Goal: Information Seeking & Learning: Learn about a topic

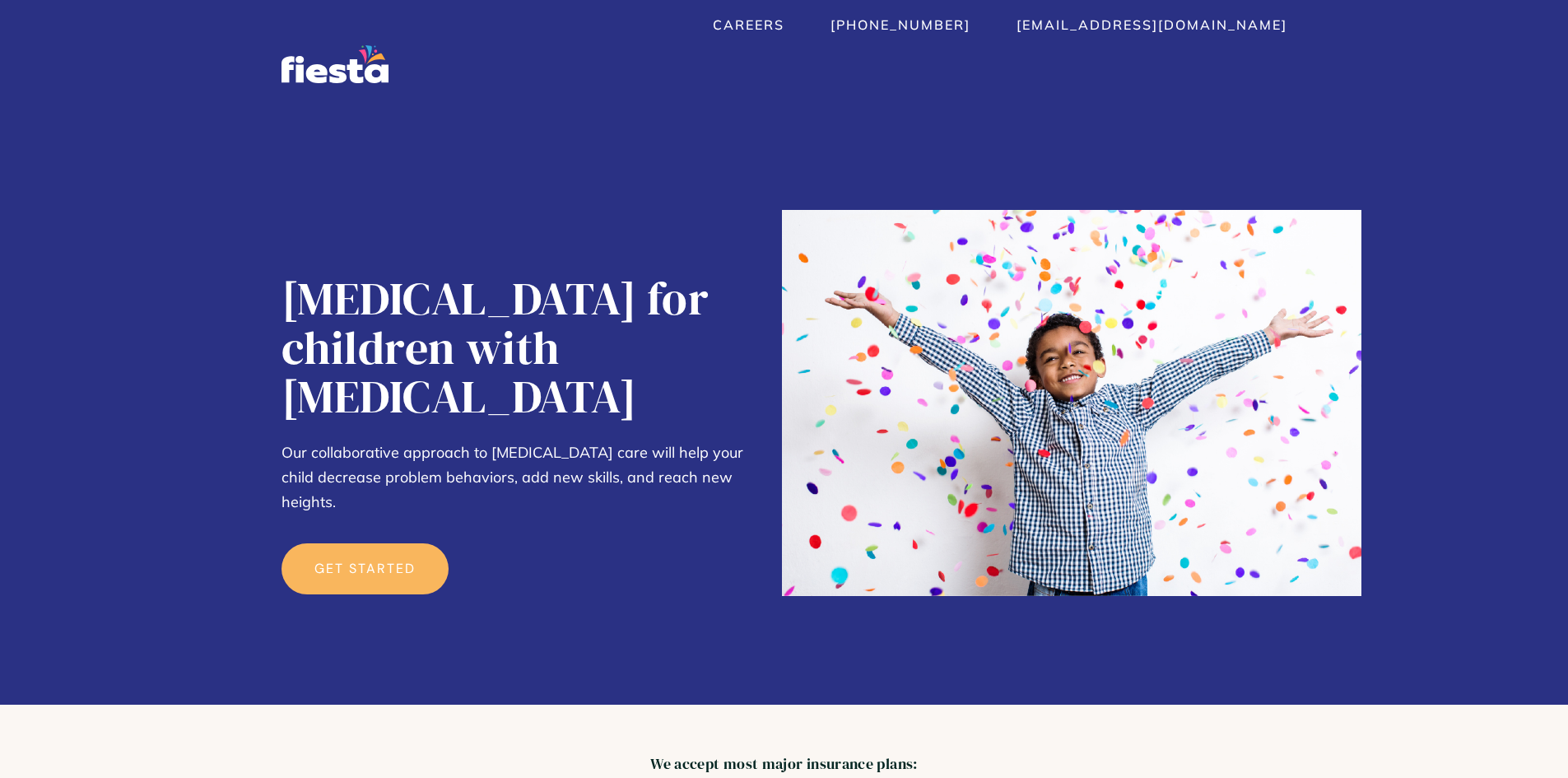
drag, startPoint x: 995, startPoint y: 698, endPoint x: 981, endPoint y: 289, distance: 409.2
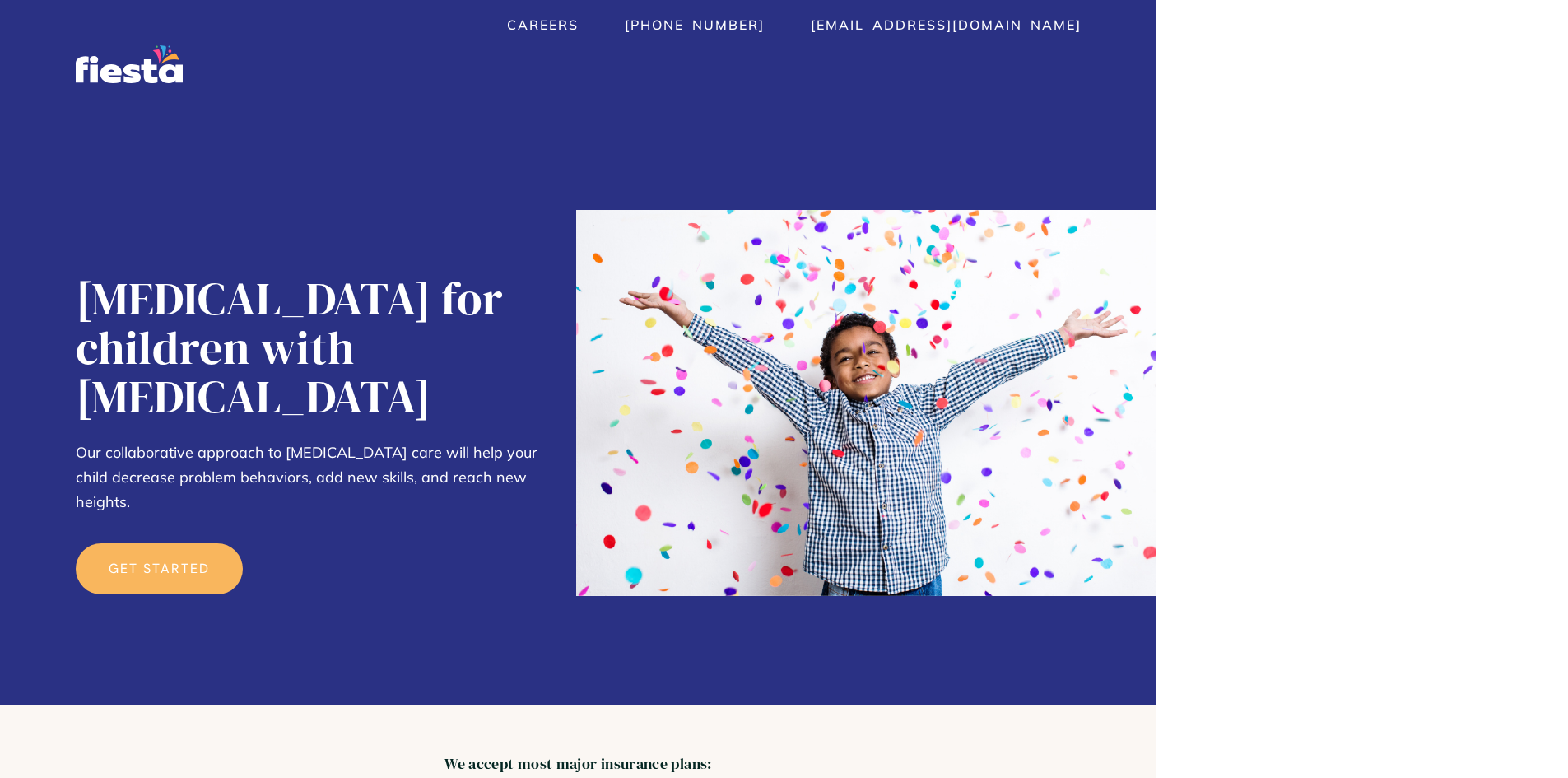
scroll to position [576, 0]
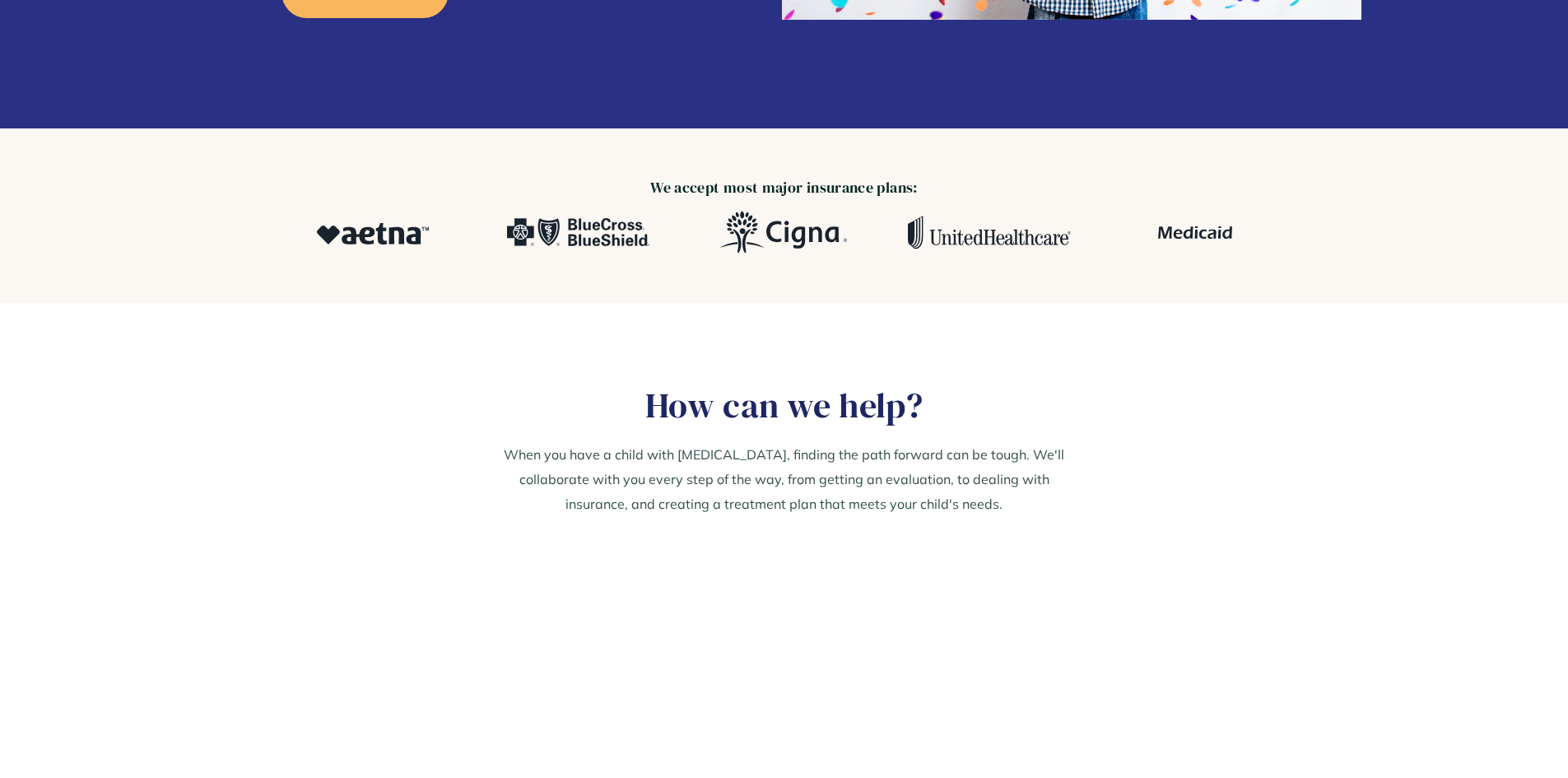
scroll to position [82, 0]
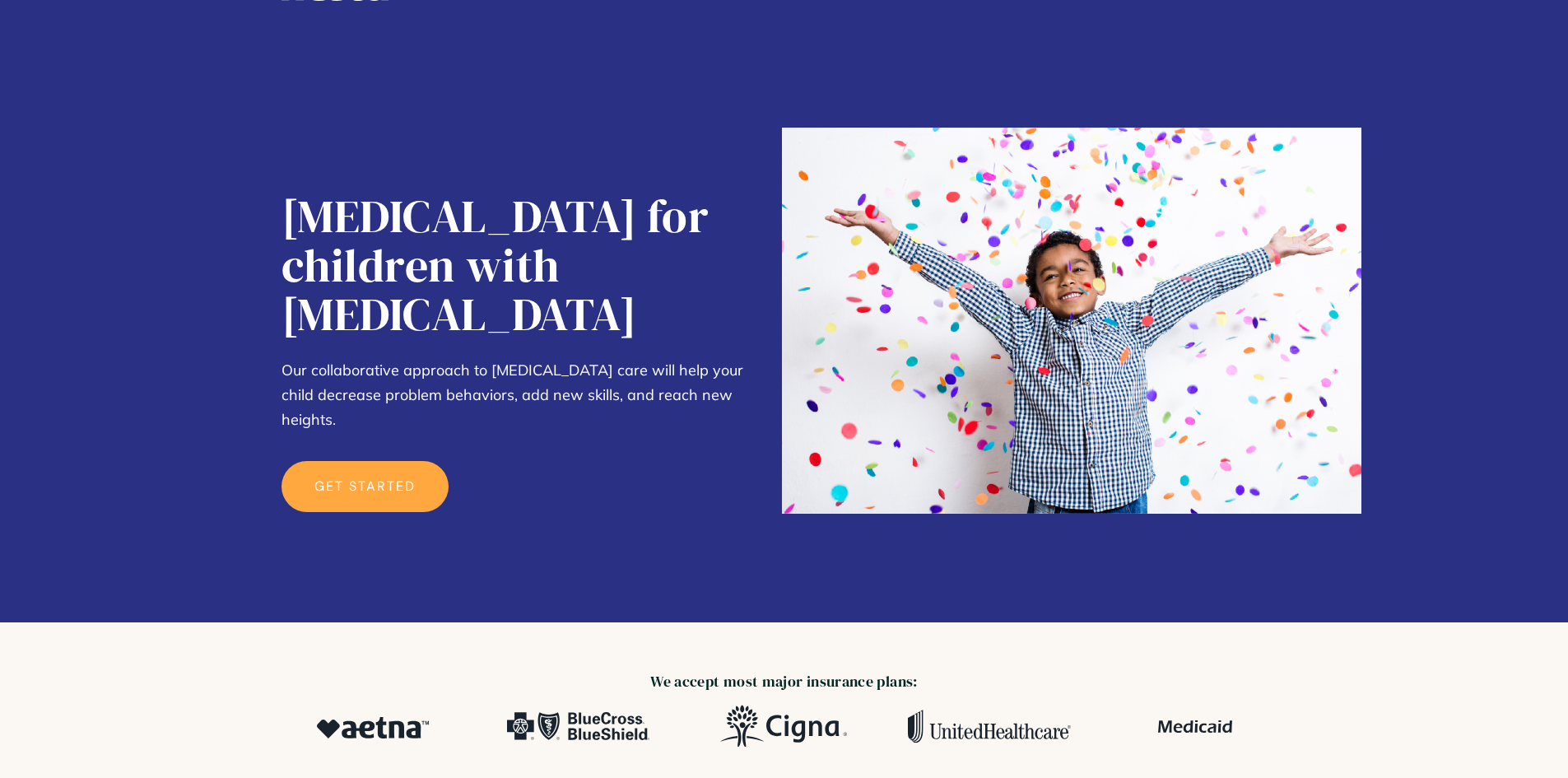
click at [329, 461] on link "get started" at bounding box center [364, 486] width 167 height 51
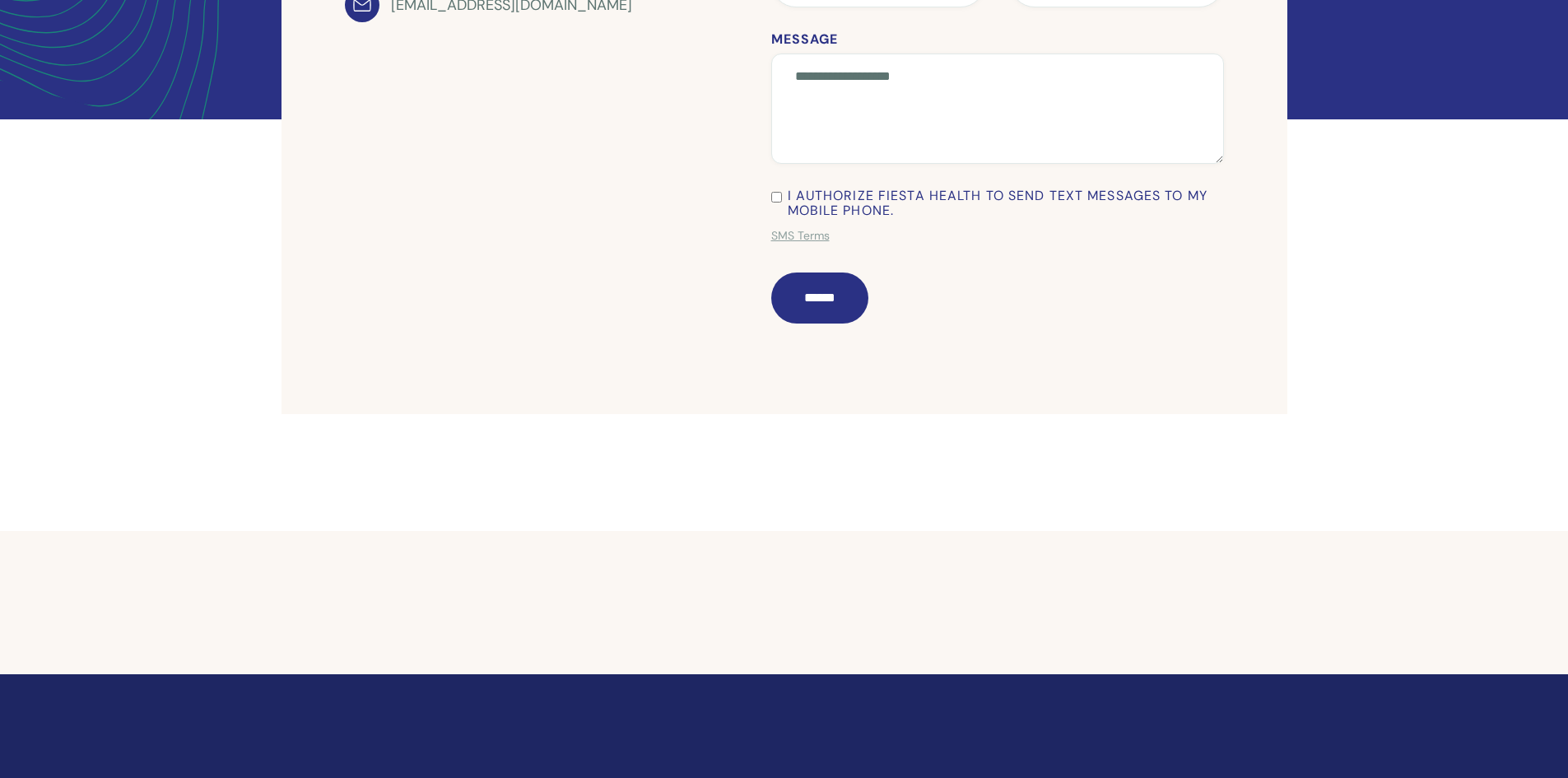
scroll to position [552, 0]
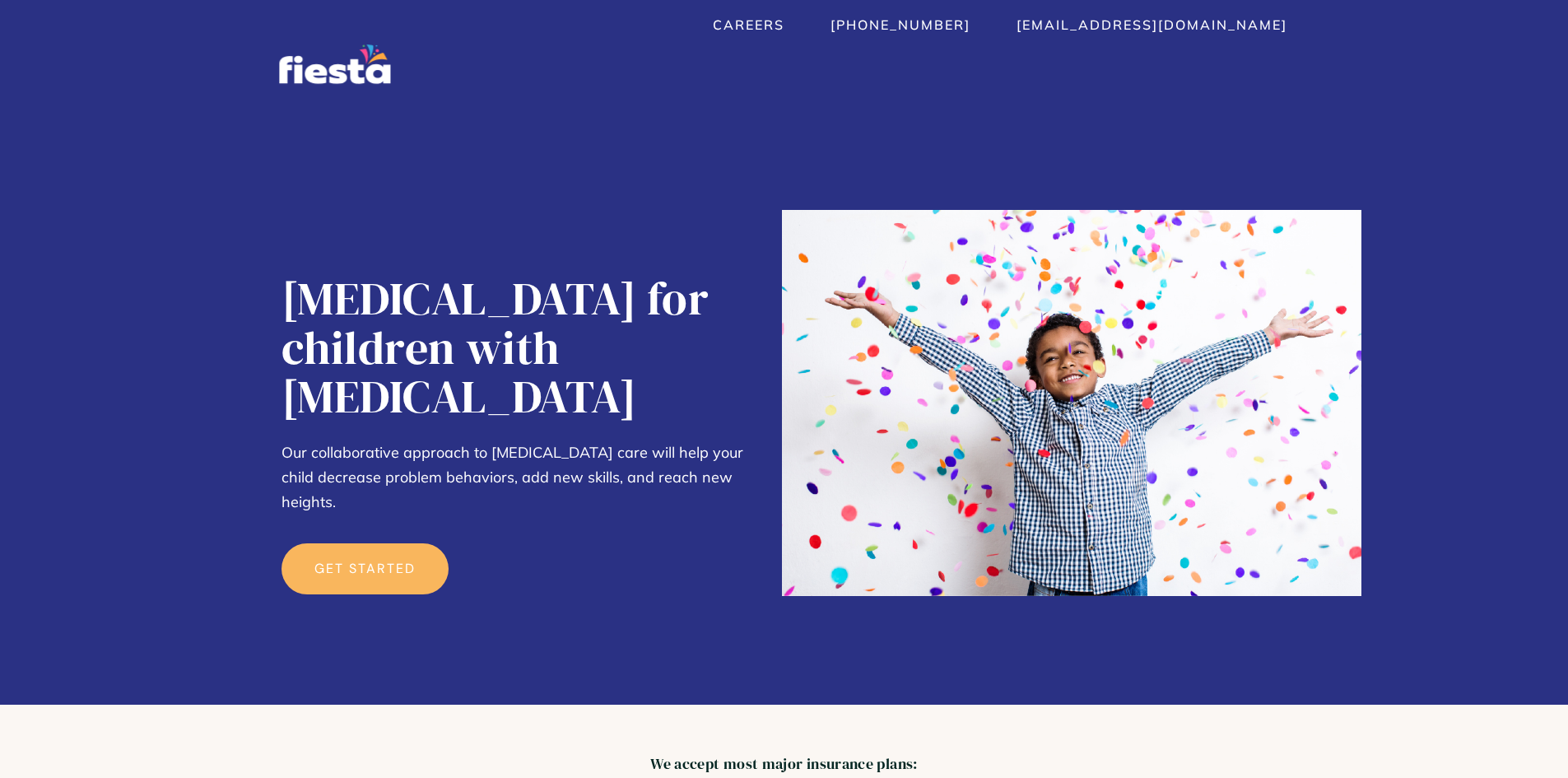
click at [279, 68] on img "home" at bounding box center [334, 64] width 111 height 40
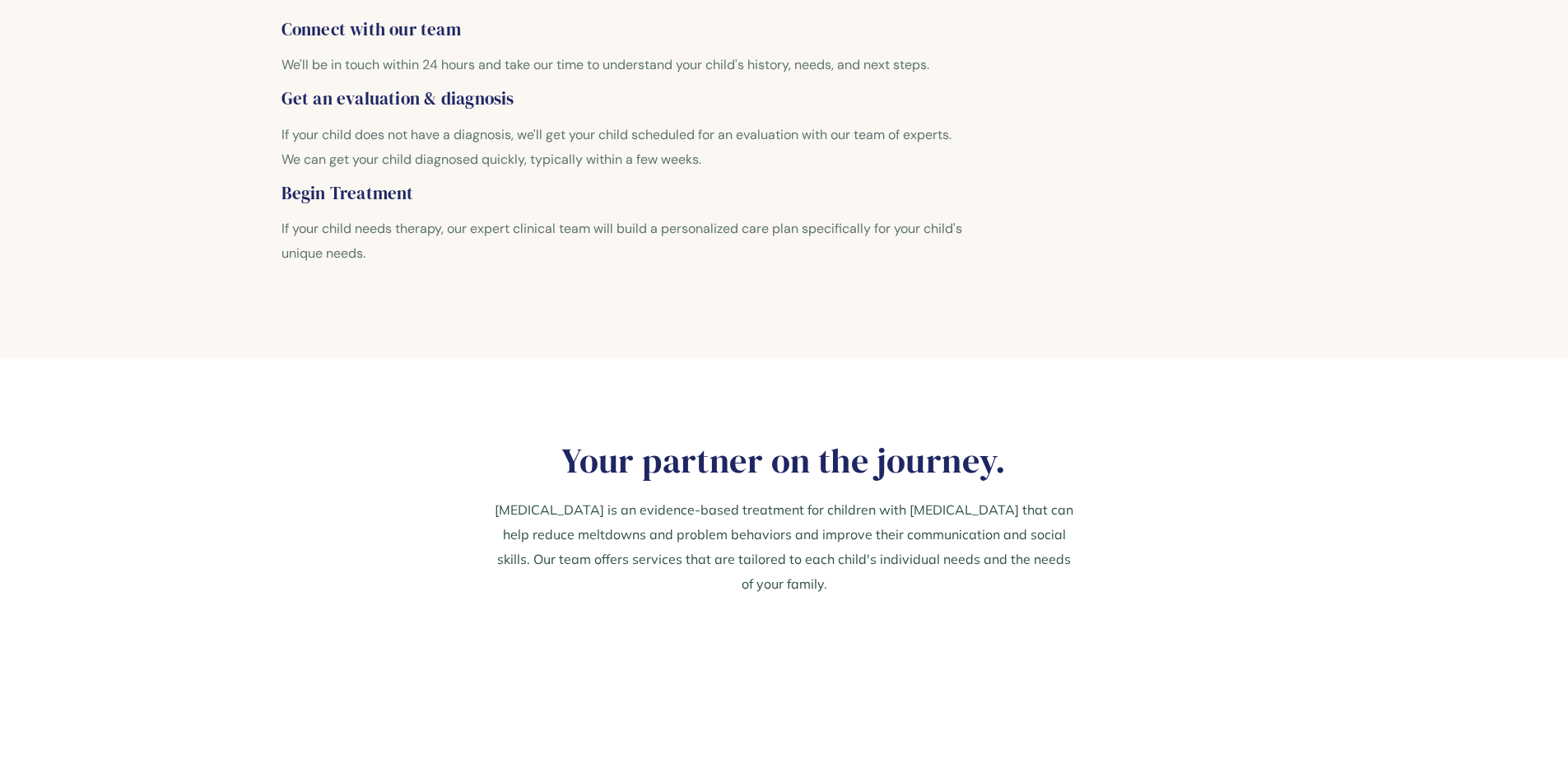
scroll to position [1646, 0]
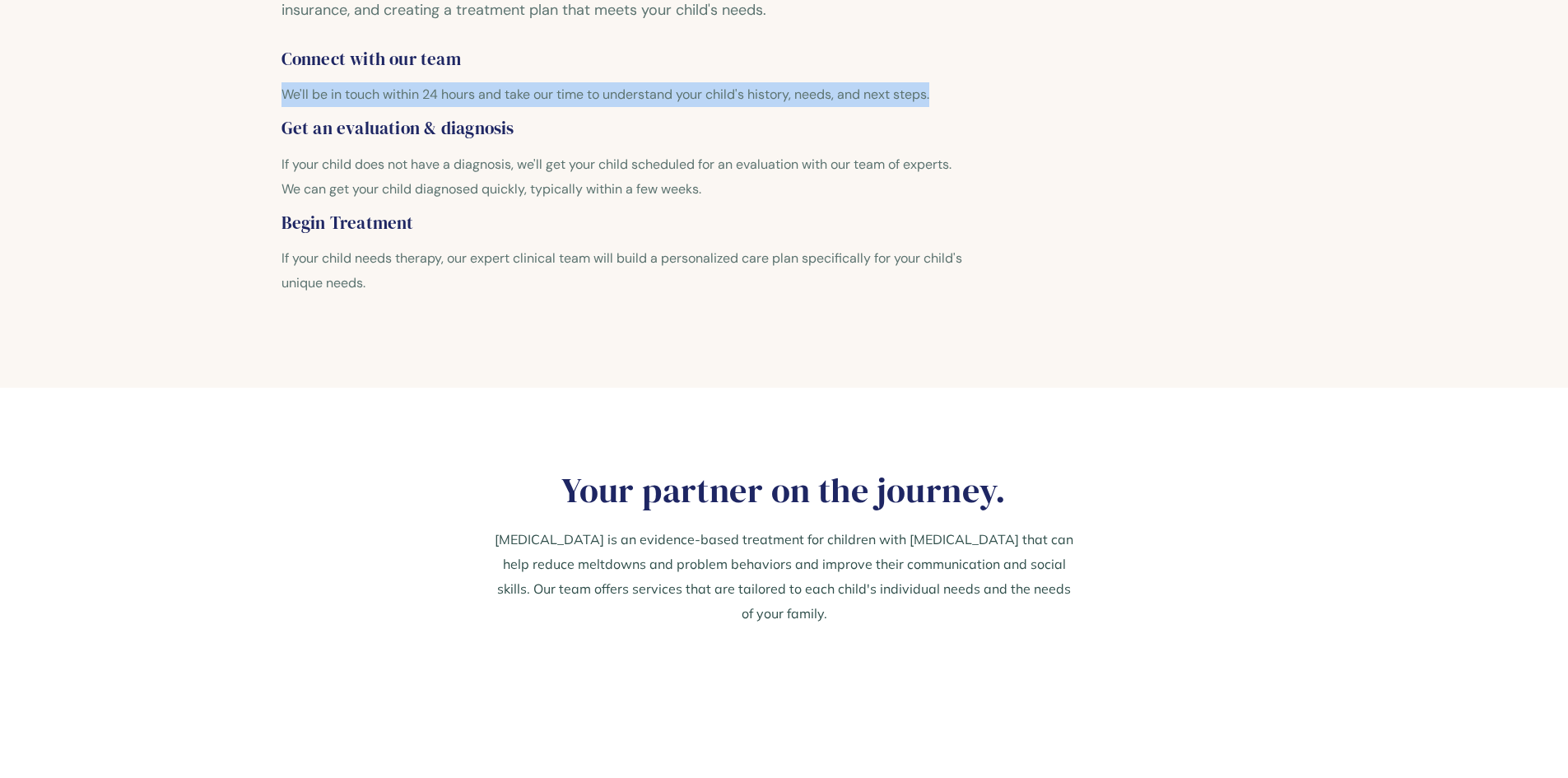
drag, startPoint x: 222, startPoint y: 251, endPoint x: 962, endPoint y: 243, distance: 740.0
click at [962, 243] on div "How it works Autism care without the waitlist We'll collaborate with you every …" at bounding box center [784, 101] width 1045 height 409
click at [962, 107] on p "We'll be in touch within 24 hours and take our time to understand your child's …" at bounding box center [625, 94] width 687 height 25
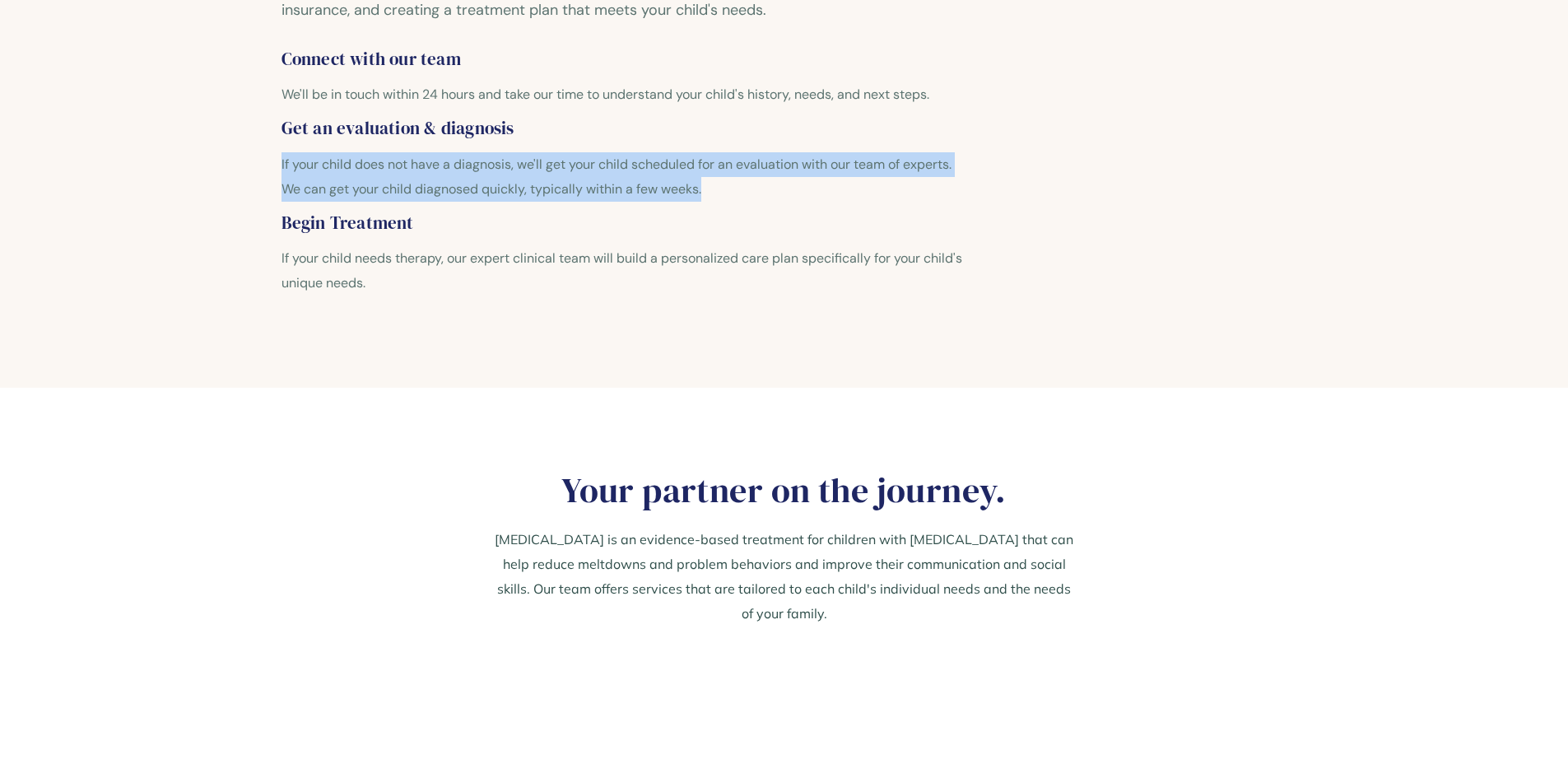
drag, startPoint x: 474, startPoint y: 323, endPoint x: 637, endPoint y: 349, distance: 165.1
click at [637, 305] on div "How it works Autism care without the waitlist We'll collaborate with you every …" at bounding box center [784, 101] width 1045 height 409
click at [637, 202] on p "If your child does not have a diagnosis, we'll get your child scheduled for an …" at bounding box center [625, 177] width 687 height 49
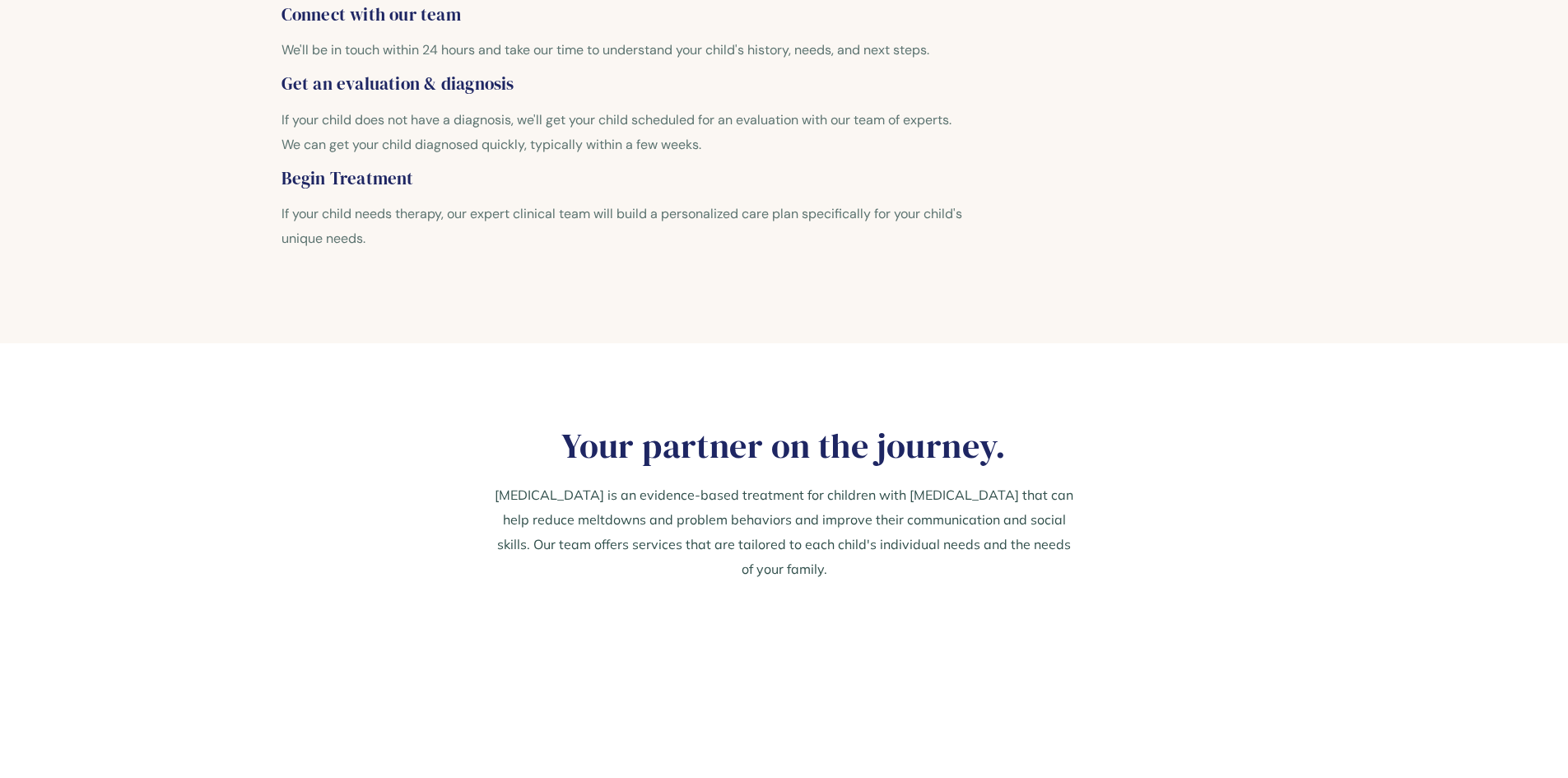
scroll to position [1729, 0]
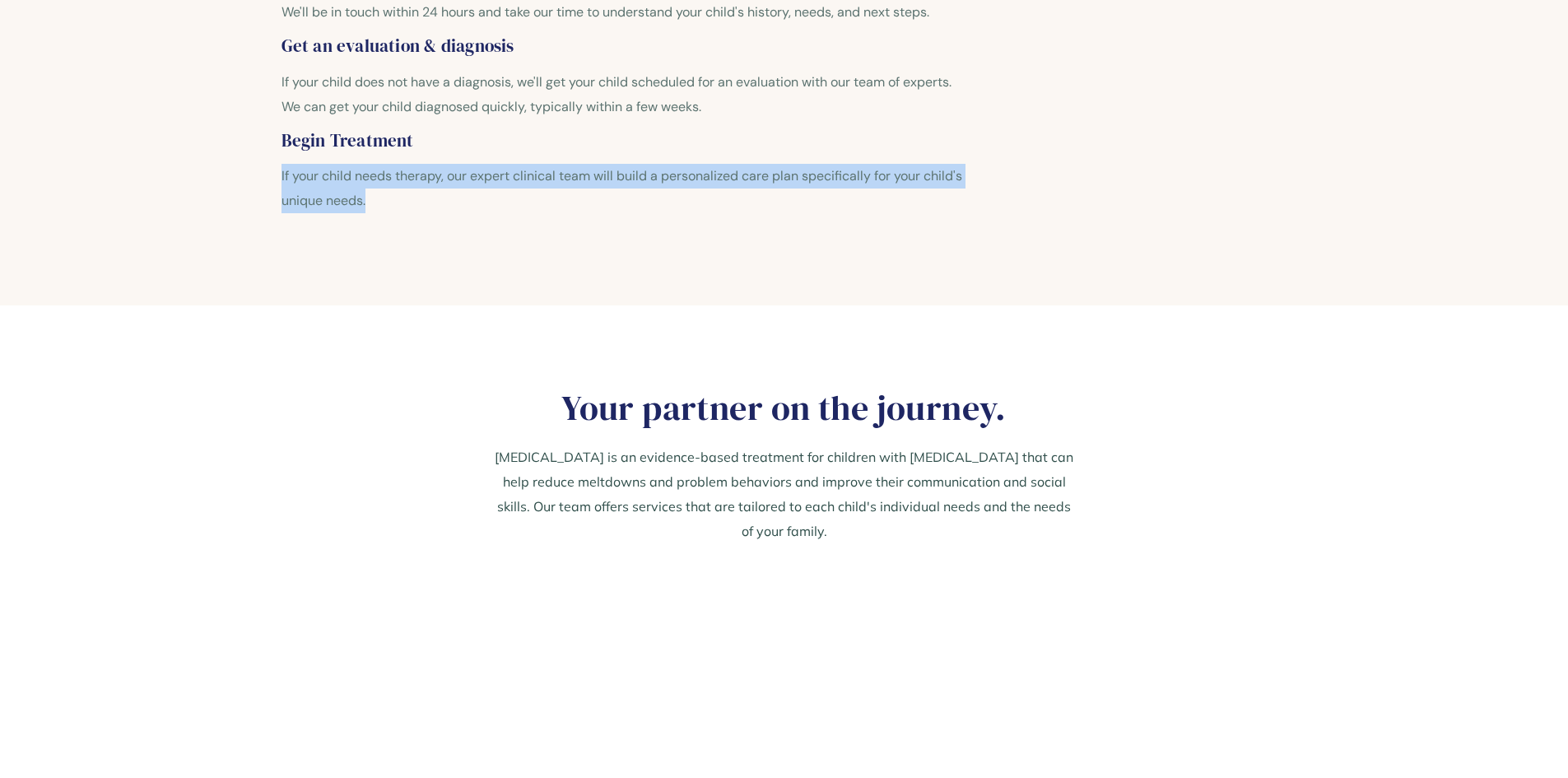
drag, startPoint x: 225, startPoint y: 331, endPoint x: 488, endPoint y: 358, distance: 264.4
click at [488, 223] on div "How it works Autism care without the waitlist We'll collaborate with you every …" at bounding box center [784, 19] width 1045 height 409
click at [488, 214] on p "If your child needs therapy, our expert clinical team will build a personalized…" at bounding box center [625, 188] width 687 height 49
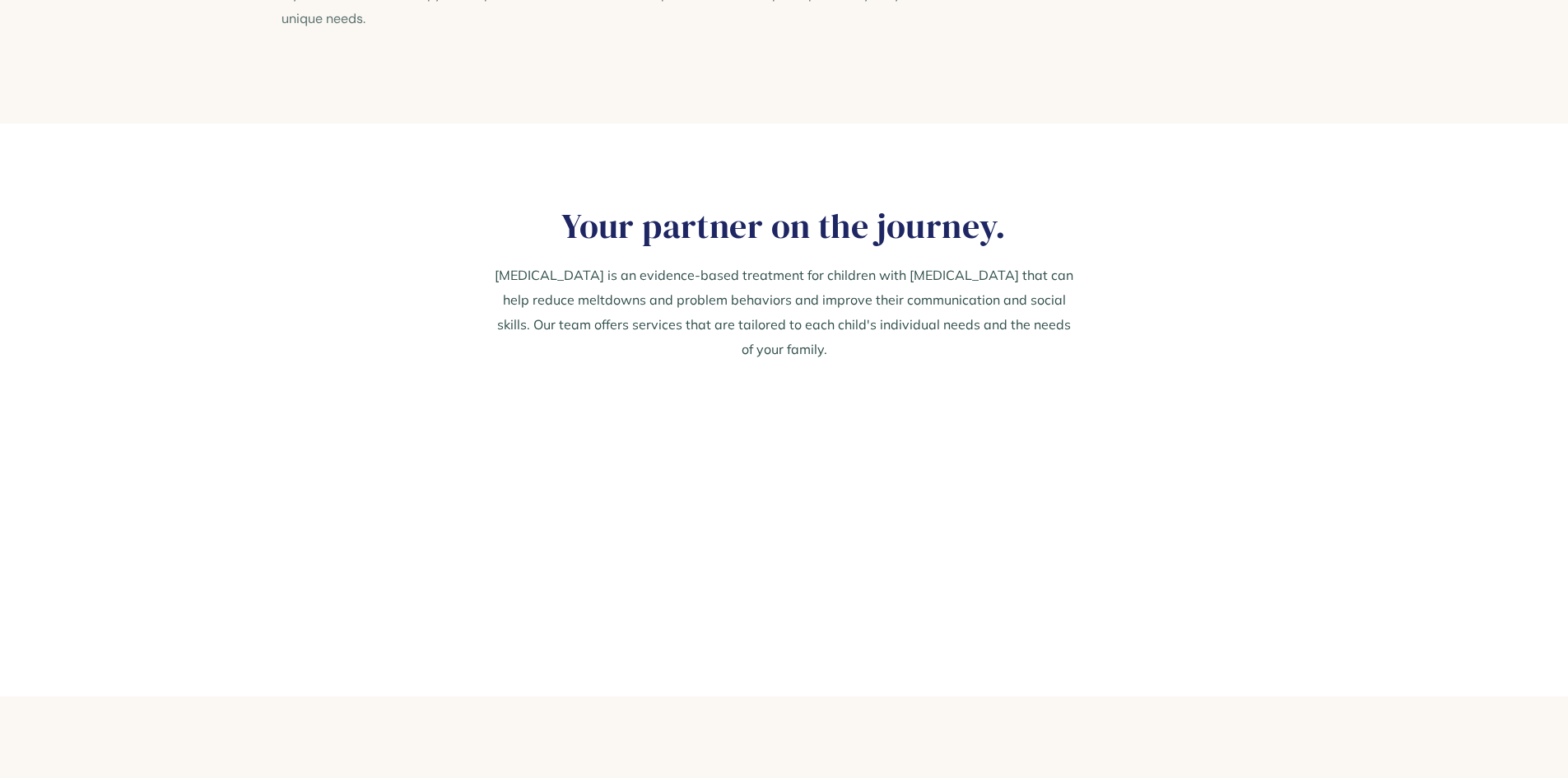
scroll to position [2058, 0]
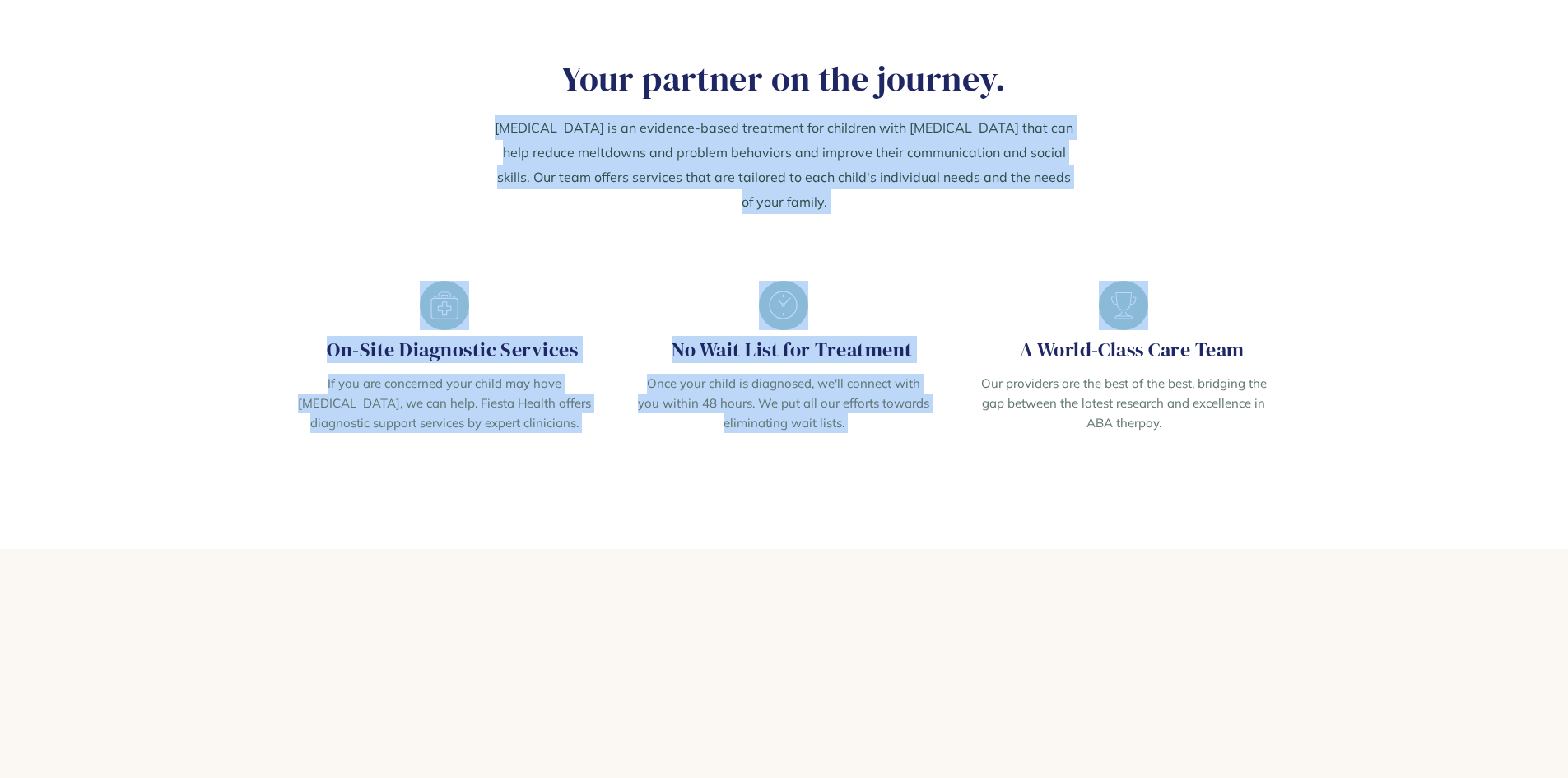
drag, startPoint x: 485, startPoint y: 319, endPoint x: 1084, endPoint y: 390, distance: 603.2
click at [1084, 390] on section "Your partner on the journey. ABA Therapy is an evidence-based treatment for chi…" at bounding box center [784, 263] width 1568 height 573
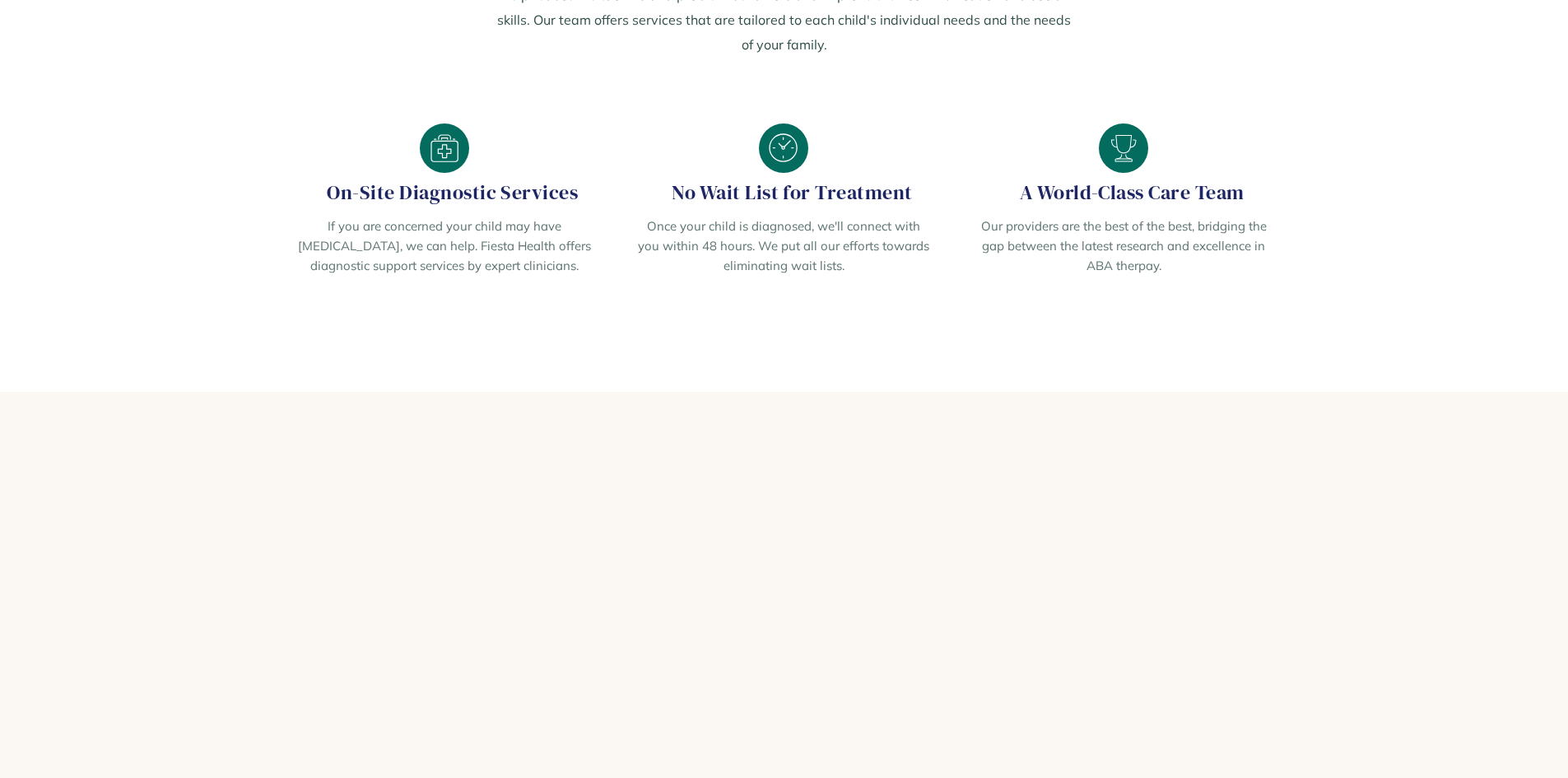
scroll to position [2222, 0]
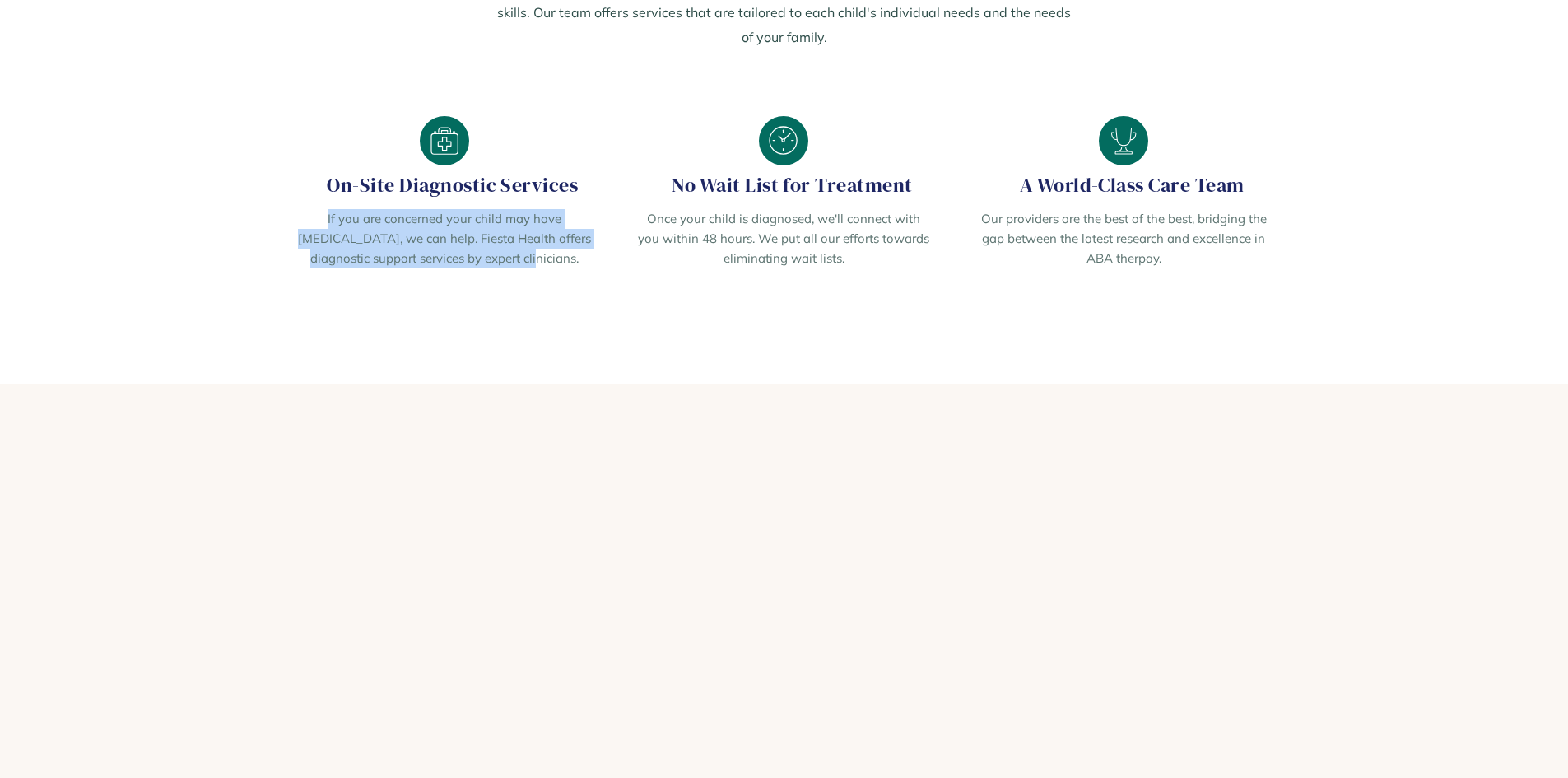
drag, startPoint x: 261, startPoint y: 402, endPoint x: 548, endPoint y: 442, distance: 289.8
click at [548, 303] on div "On-Site Diagnostic Services If you are concerned your child may have autism, we…" at bounding box center [445, 192] width 327 height 220
click at [548, 269] on p "If you are concerned your child may have [MEDICAL_DATA], we can help. Fiesta He…" at bounding box center [445, 239] width 294 height 59
drag, startPoint x: 548, startPoint y: 442, endPoint x: 214, endPoint y: 387, distance: 338.5
click at [262, 303] on div "On-Site Diagnostic Services If you are concerned your child may have autism, we…" at bounding box center [784, 192] width 1045 height 220
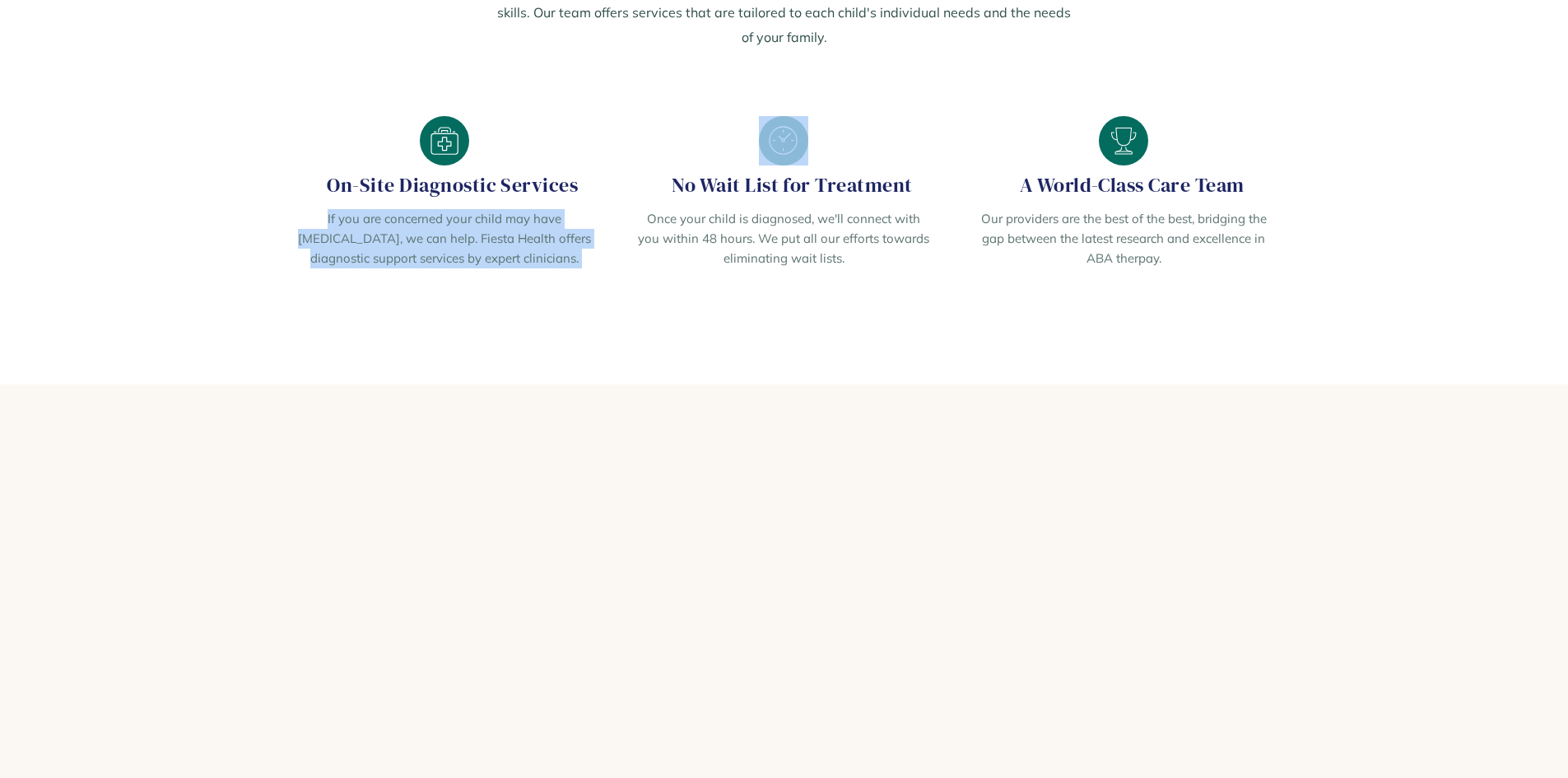
click at [262, 303] on div "On-Site Diagnostic Services If you are concerned your child may have autism, we…" at bounding box center [784, 192] width 1045 height 220
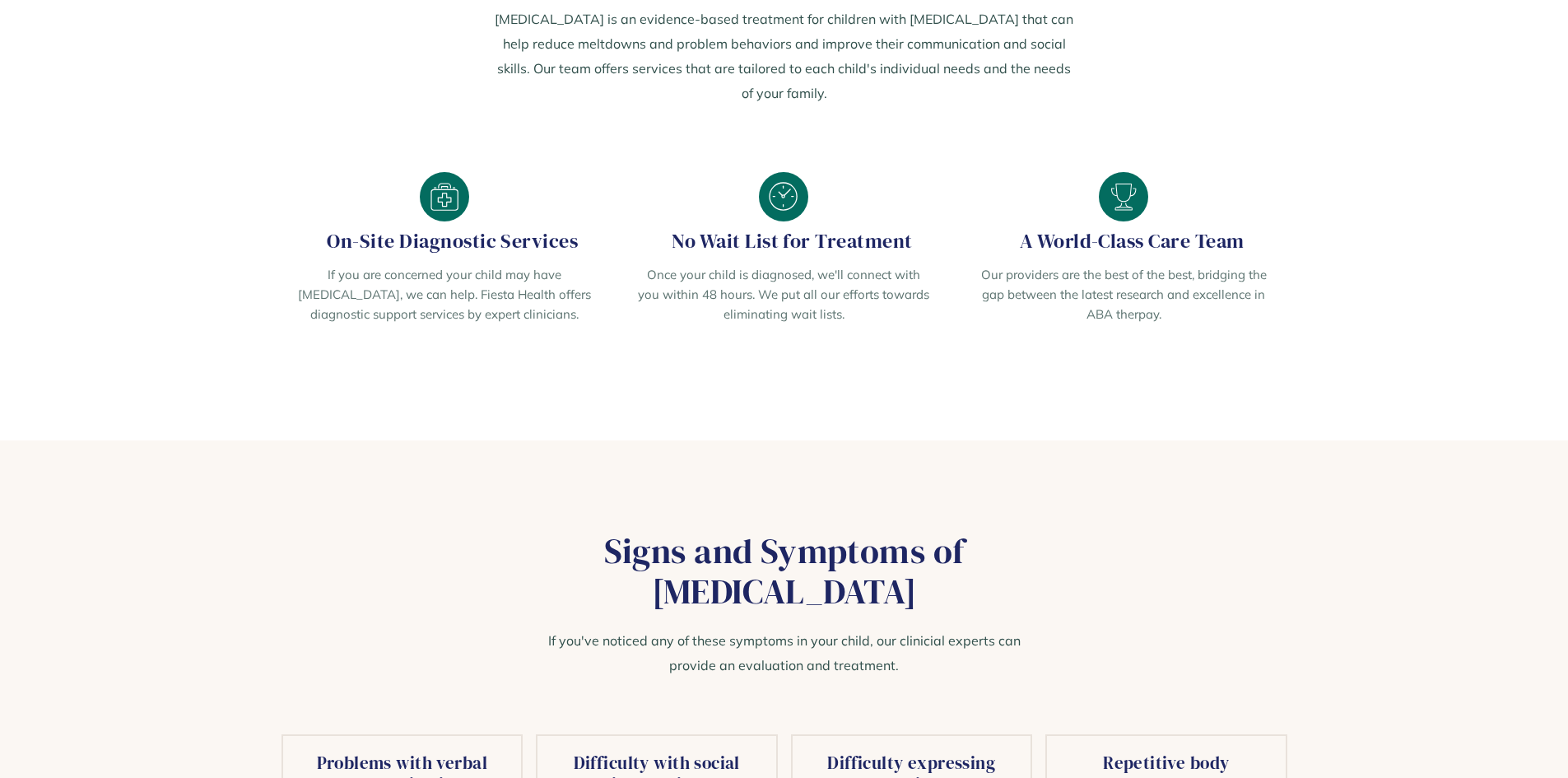
scroll to position [0, 0]
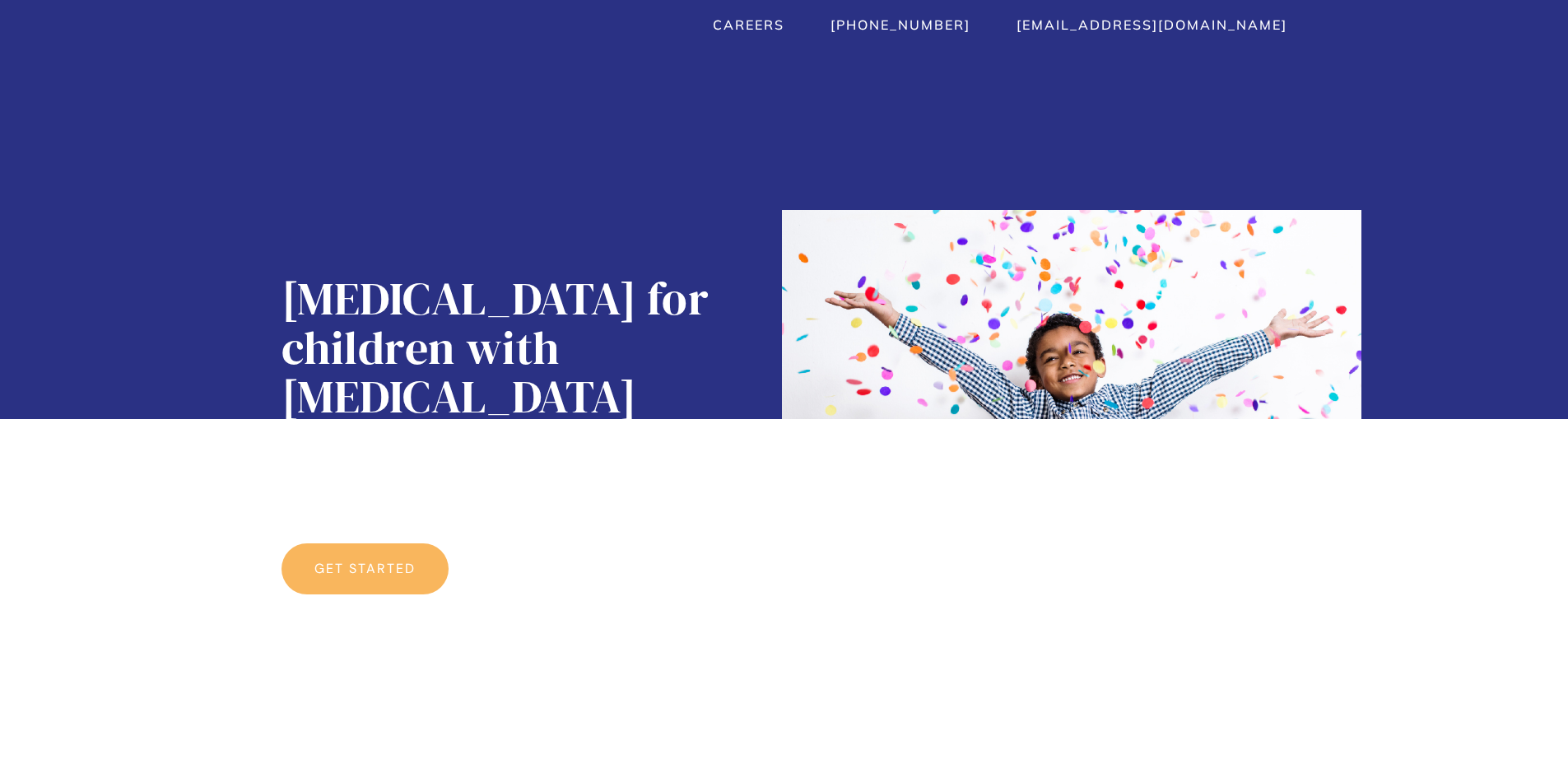
drag, startPoint x: 798, startPoint y: 748, endPoint x: 781, endPoint y: 308, distance: 440.3
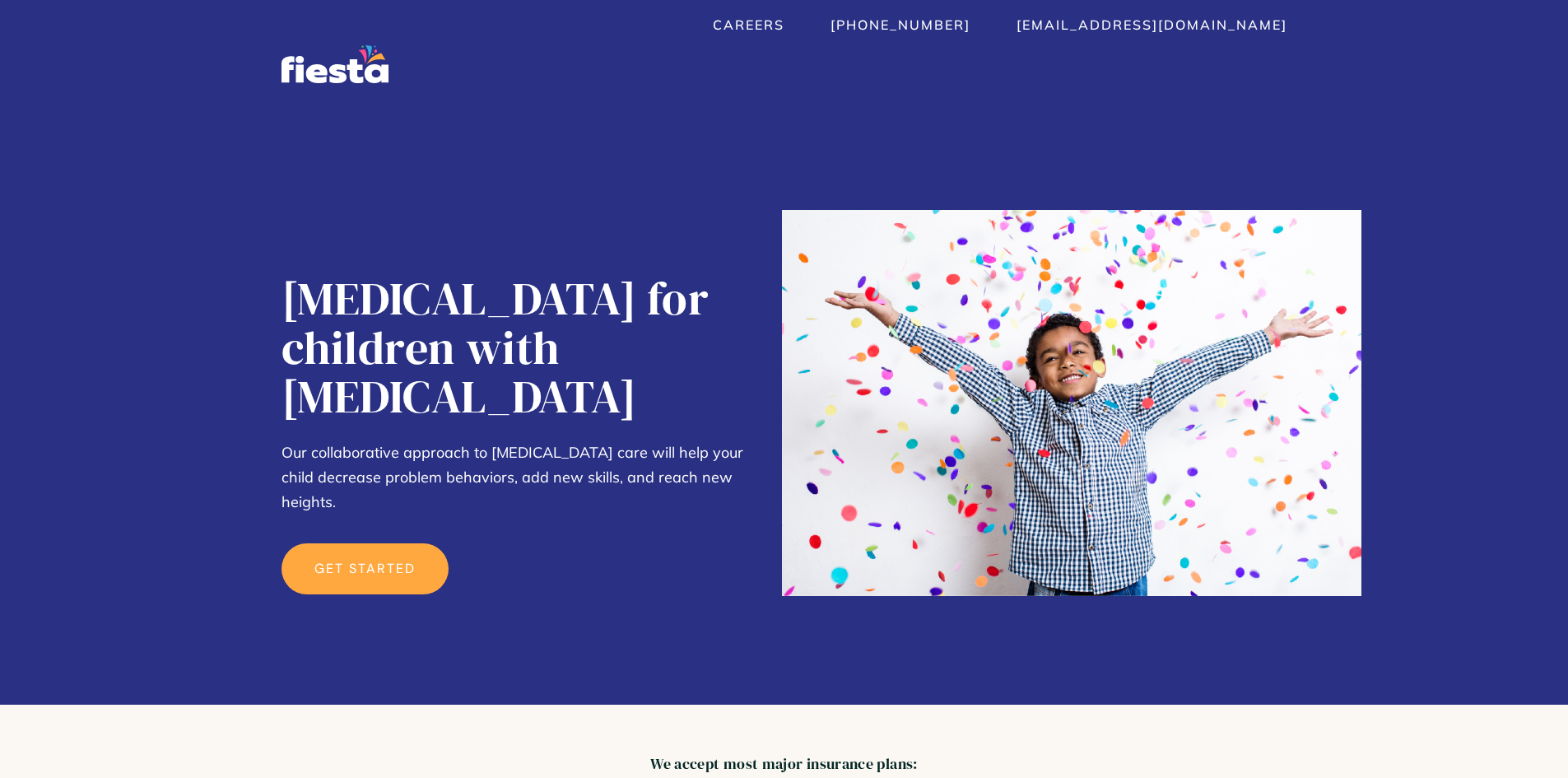
click at [331, 543] on link "get started" at bounding box center [364, 569] width 167 height 51
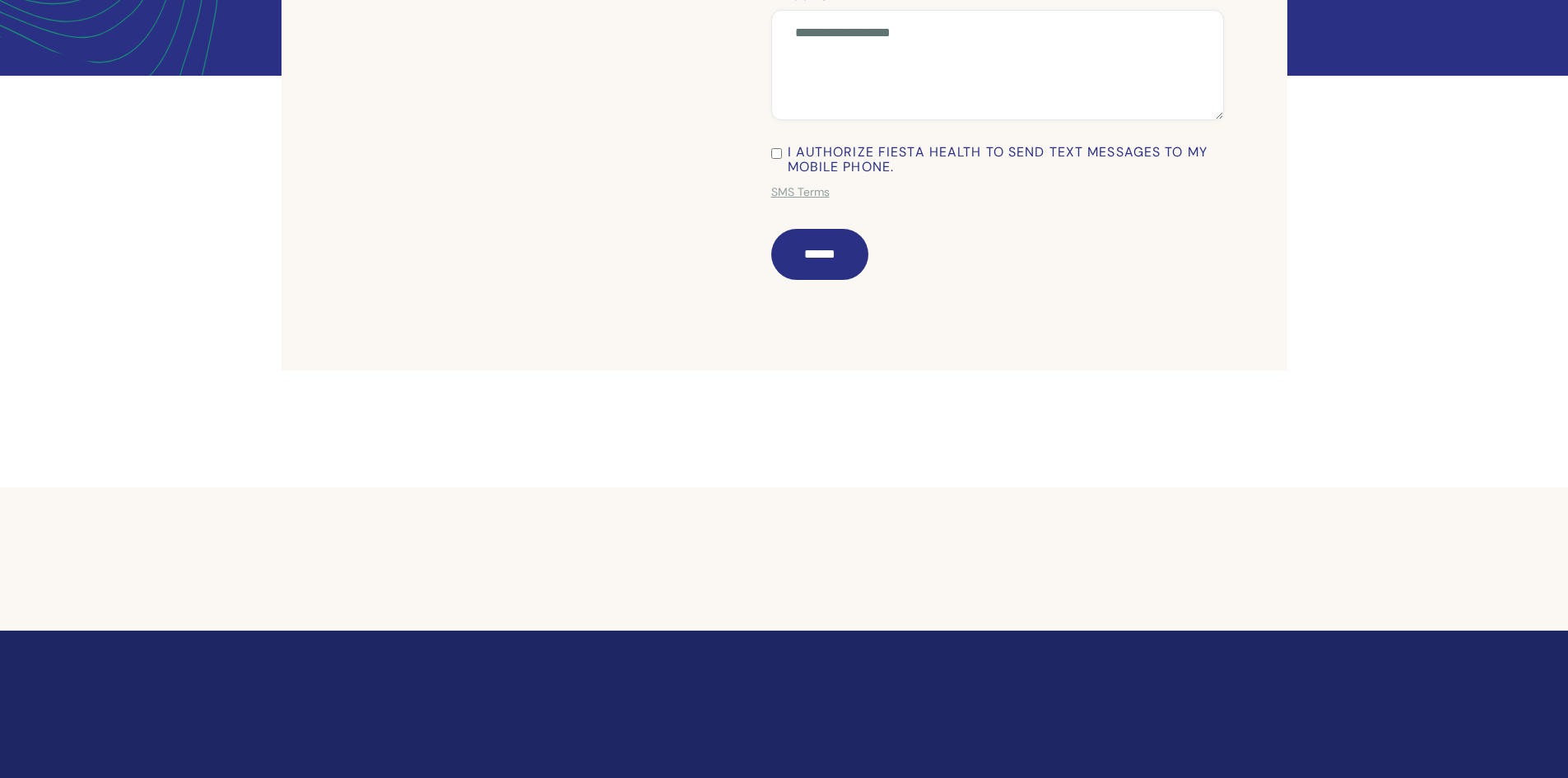
scroll to position [552, 0]
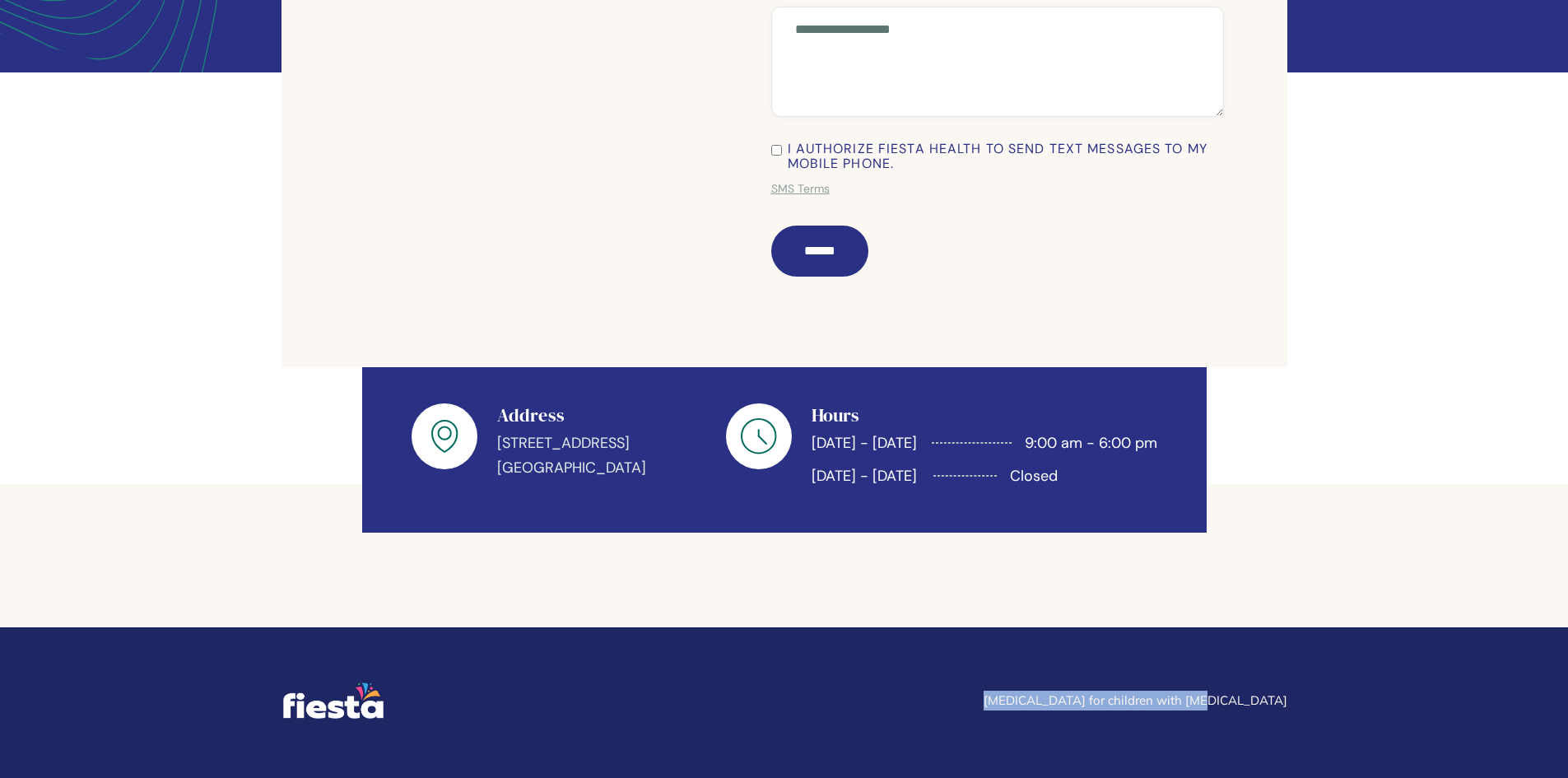
drag, startPoint x: 1371, startPoint y: 608, endPoint x: 1065, endPoint y: 608, distance: 306.0
click at [1065, 627] on footer "ABA Therapy for children with Autism Menu Home About Services Services Single B…" at bounding box center [784, 750] width 1568 height 247
click at [1065, 681] on div "[MEDICAL_DATA] for children with [MEDICAL_DATA]" at bounding box center [784, 700] width 1006 height 40
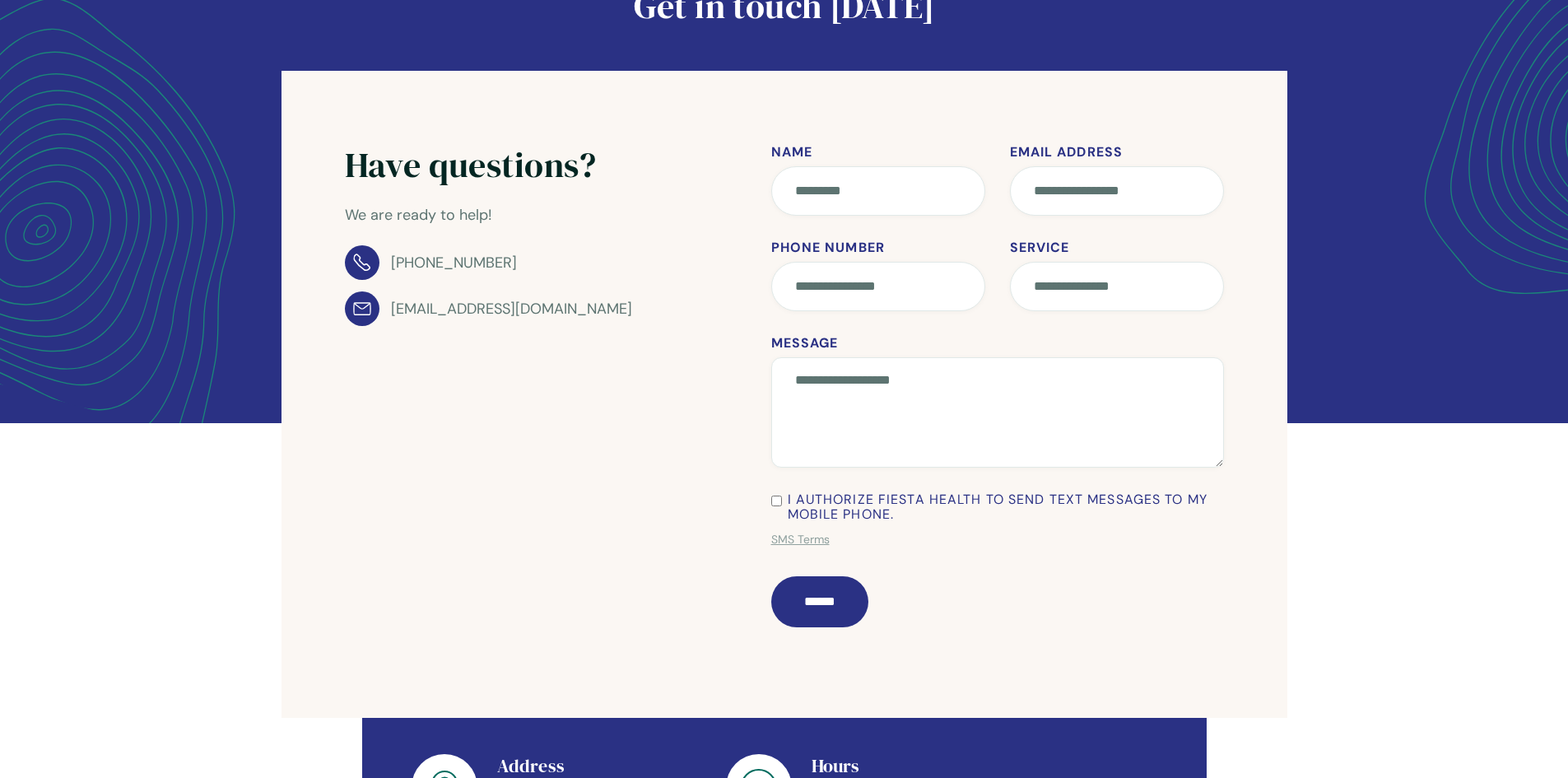
scroll to position [0, 0]
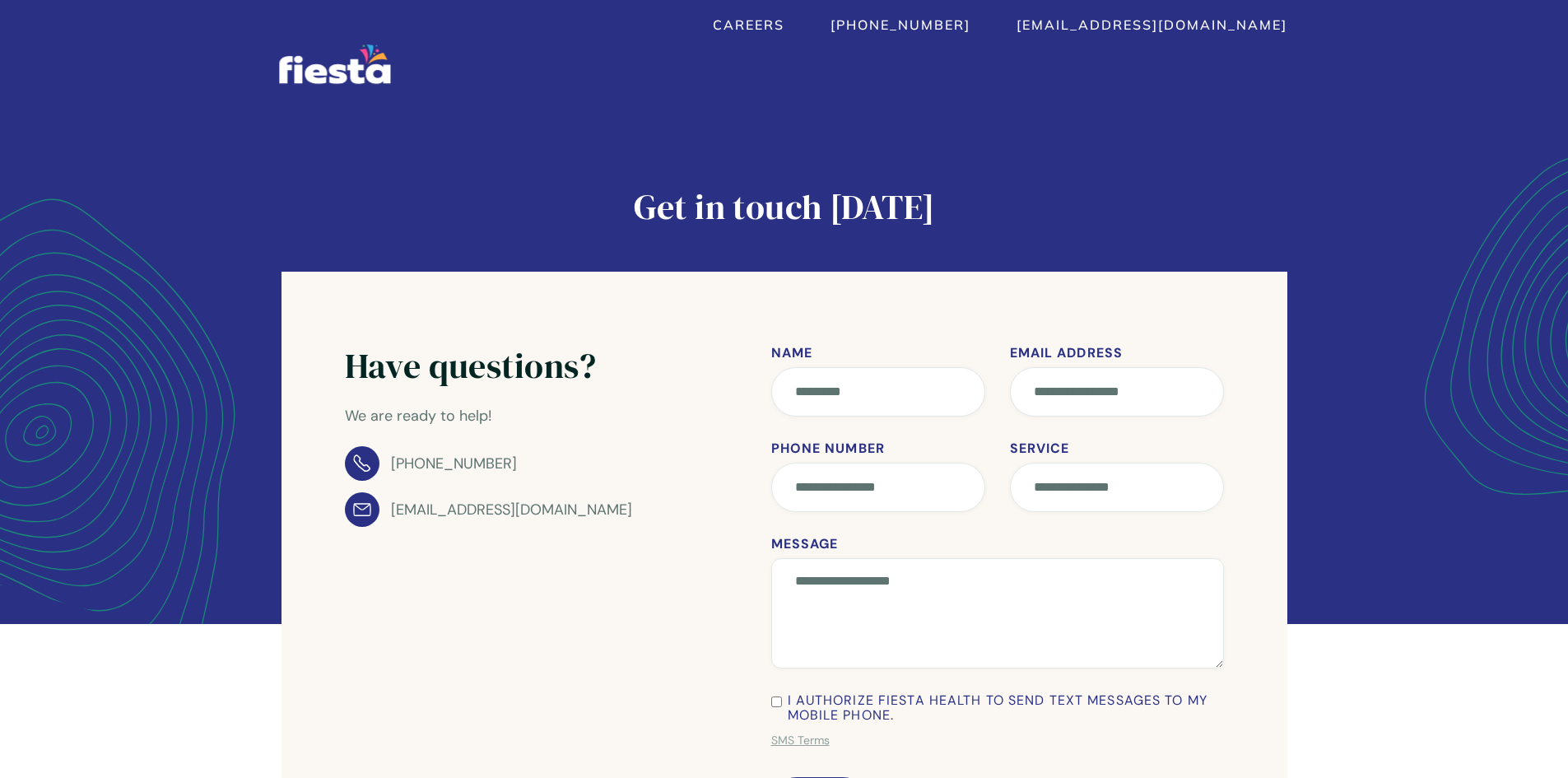
click at [279, 67] on img "home" at bounding box center [334, 64] width 111 height 40
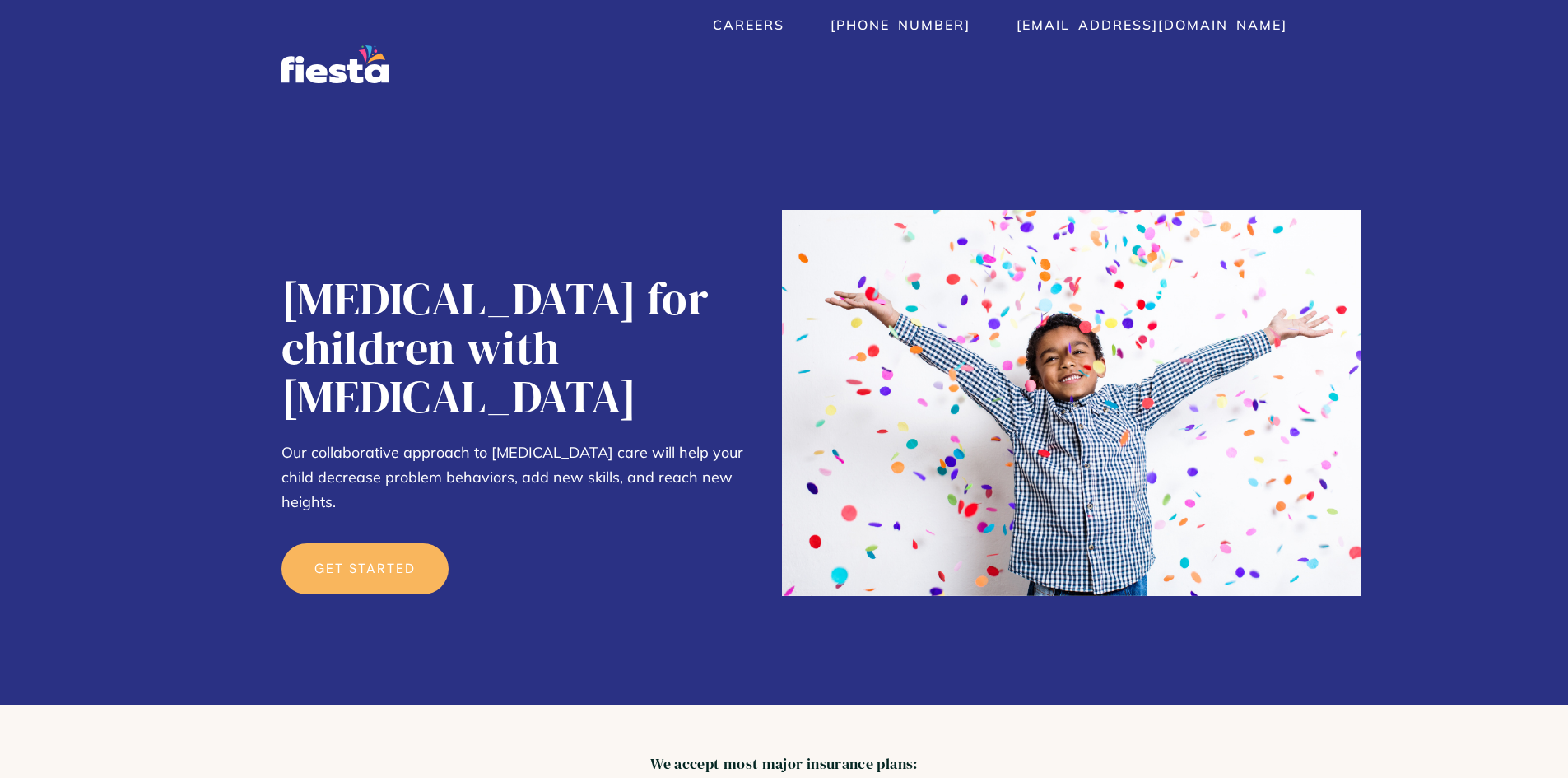
drag, startPoint x: 759, startPoint y: 710, endPoint x: 654, endPoint y: 288, distance: 434.9
